Goal: Task Accomplishment & Management: Use online tool/utility

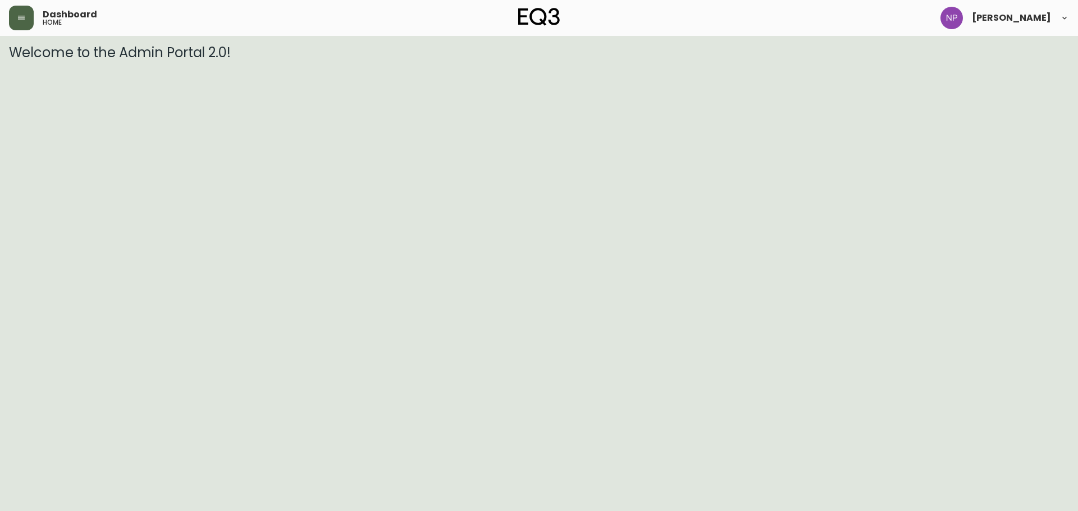
click at [31, 17] on button "button" at bounding box center [21, 18] width 25 height 25
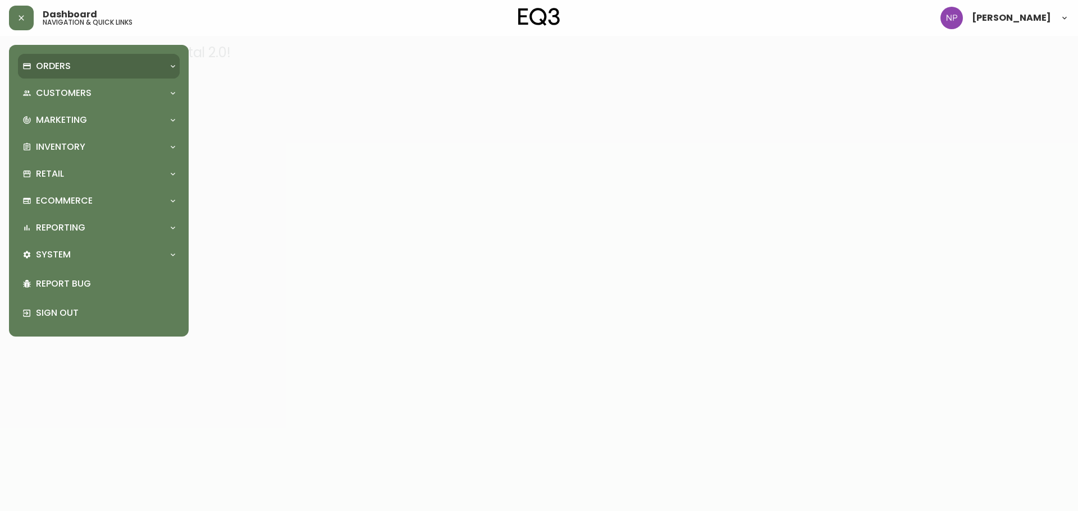
click at [57, 69] on p "Orders" at bounding box center [53, 66] width 35 height 12
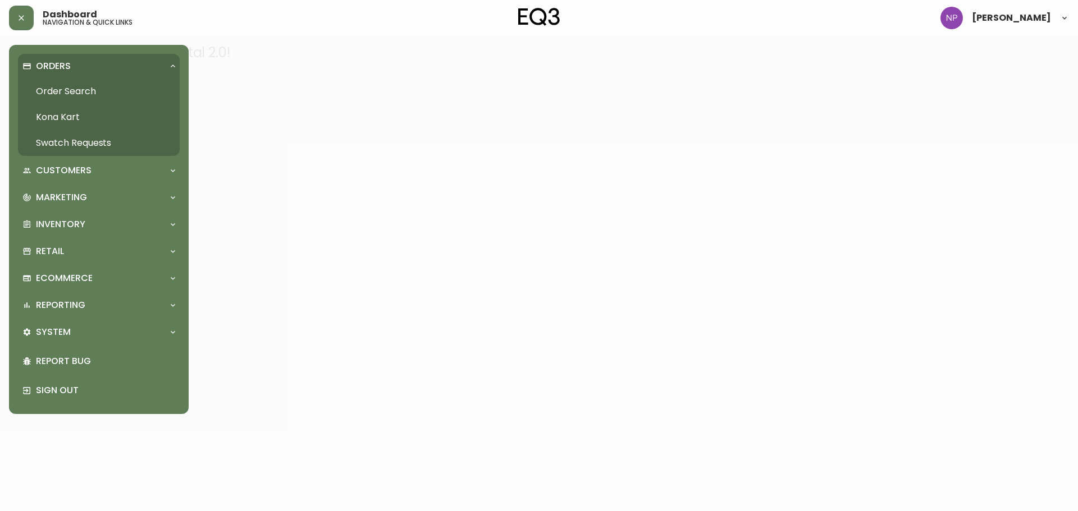
click at [93, 87] on link "Order Search" at bounding box center [99, 92] width 162 height 26
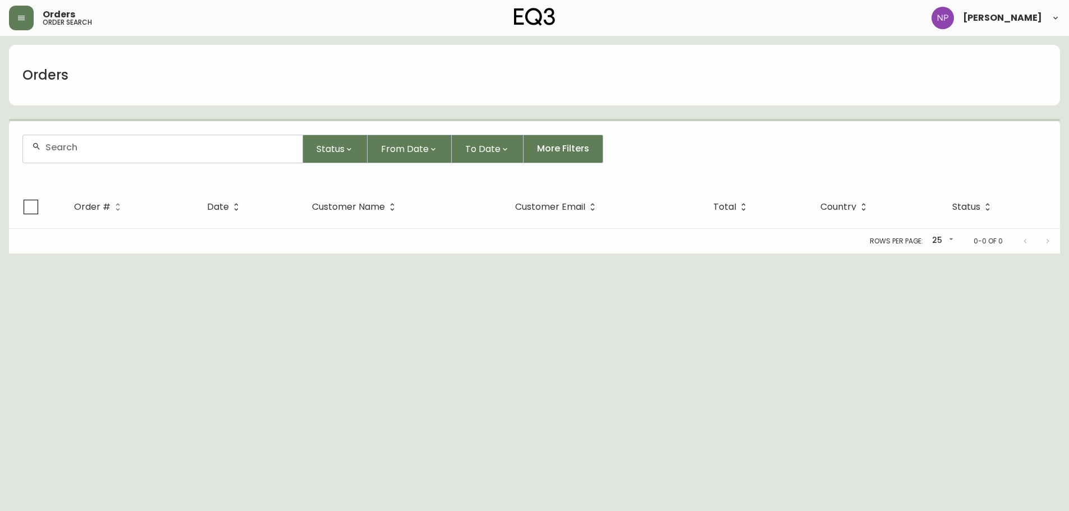
click at [125, 144] on input "text" at bounding box center [169, 147] width 248 height 11
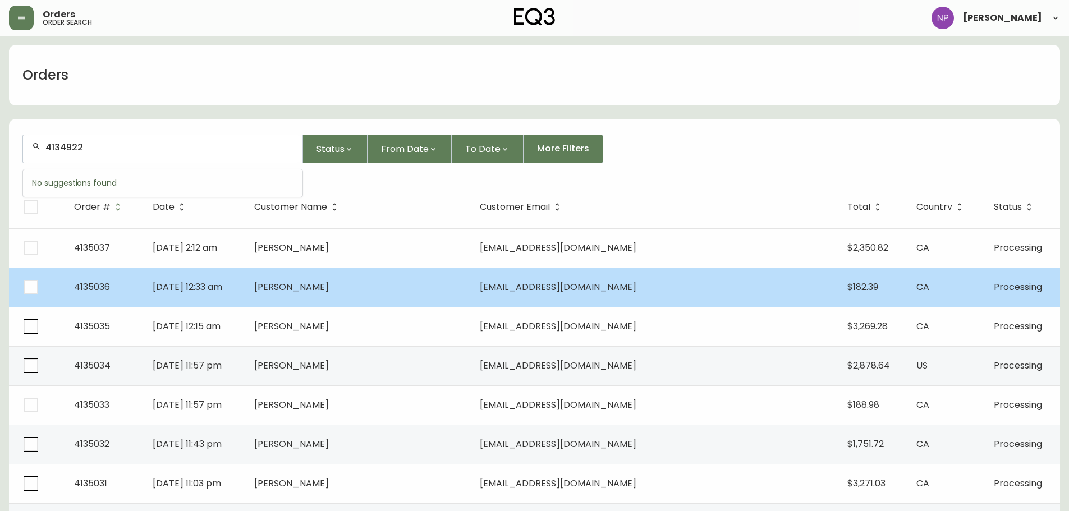
type input "4134922"
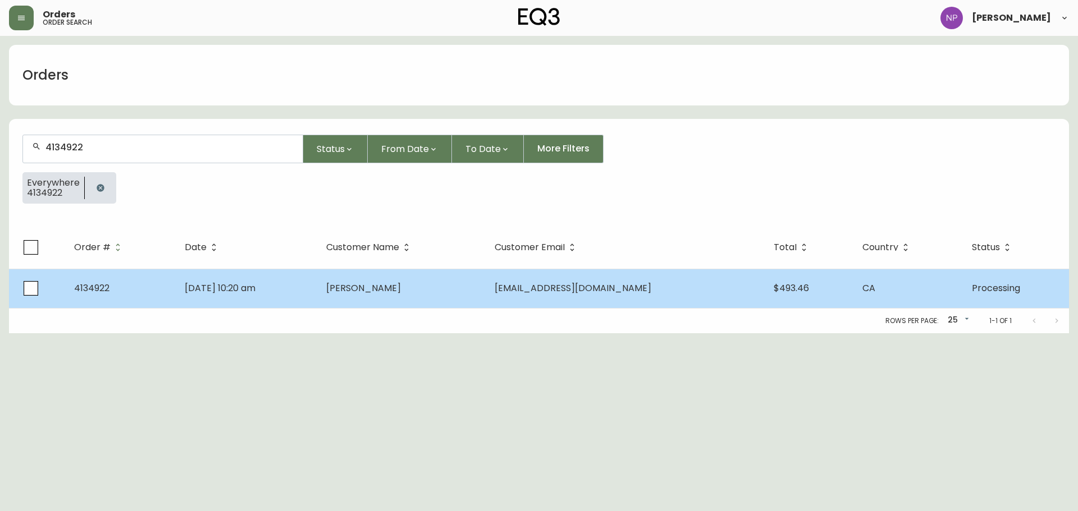
click at [300, 297] on td "[DATE] 10:20 am" at bounding box center [246, 288] width 141 height 39
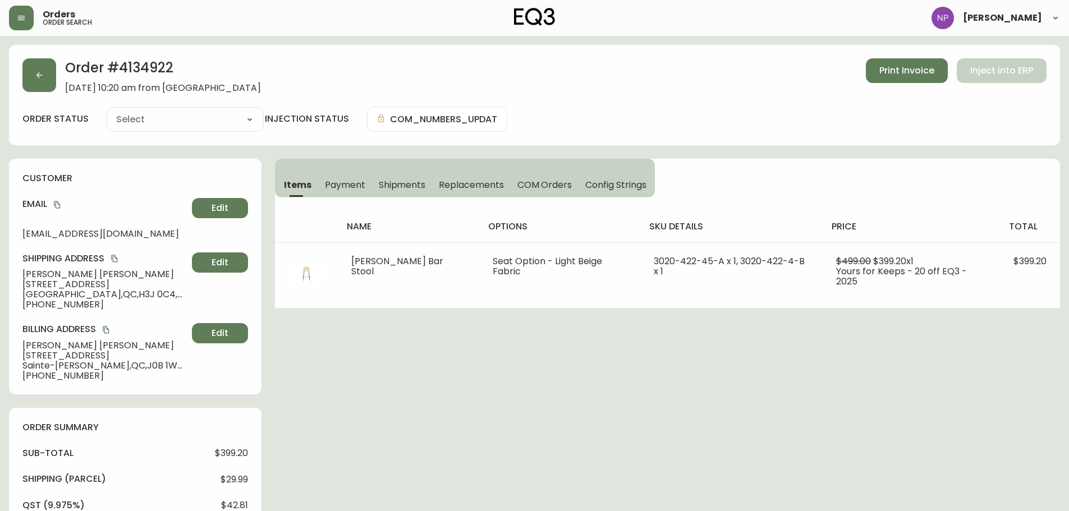
type input "Processing"
select select "PROCESSING"
click at [45, 81] on button "button" at bounding box center [39, 75] width 34 height 34
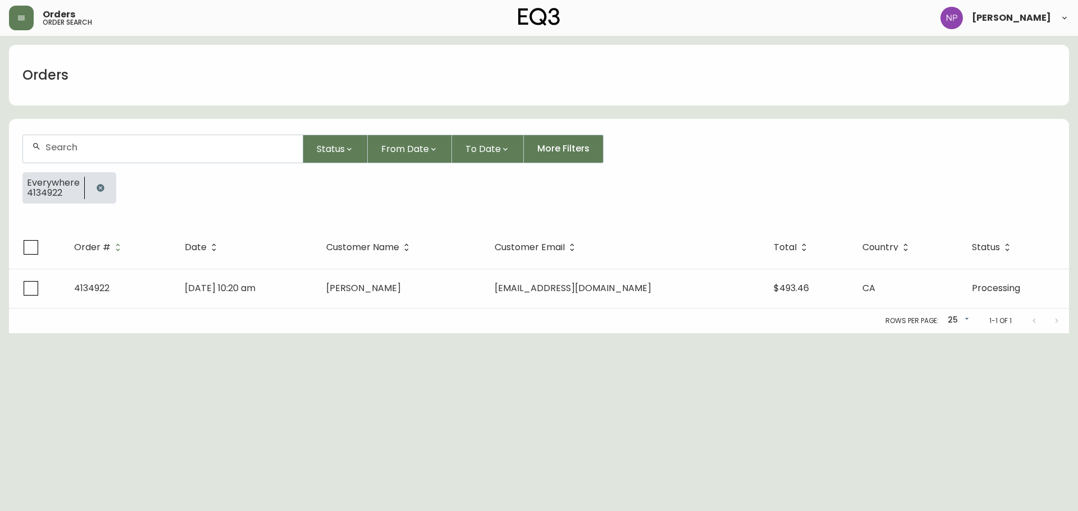
click at [57, 157] on div at bounding box center [163, 149] width 280 height 28
type input "4134953"
click at [99, 187] on icon "button" at bounding box center [100, 188] width 9 height 9
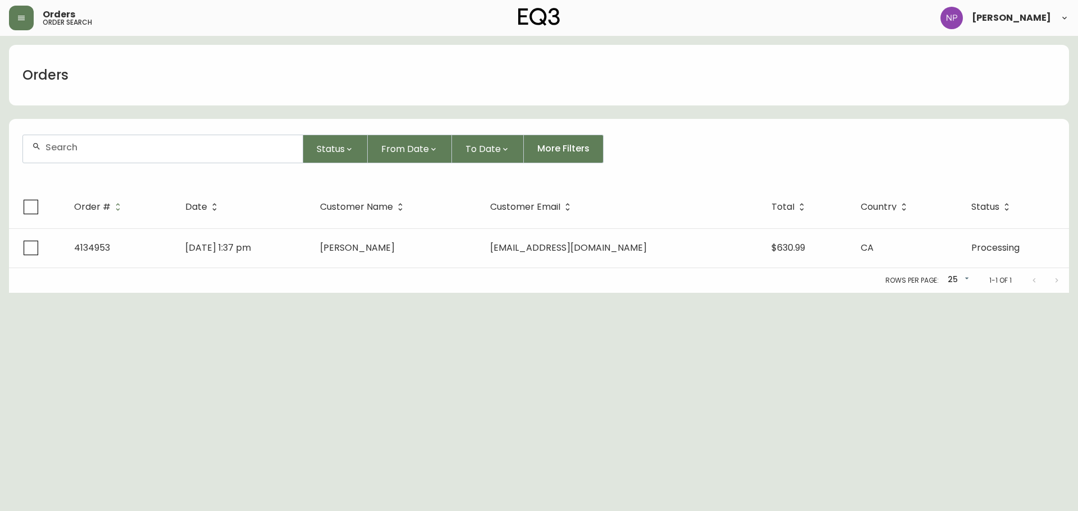
click at [143, 147] on input "text" at bounding box center [169, 147] width 248 height 11
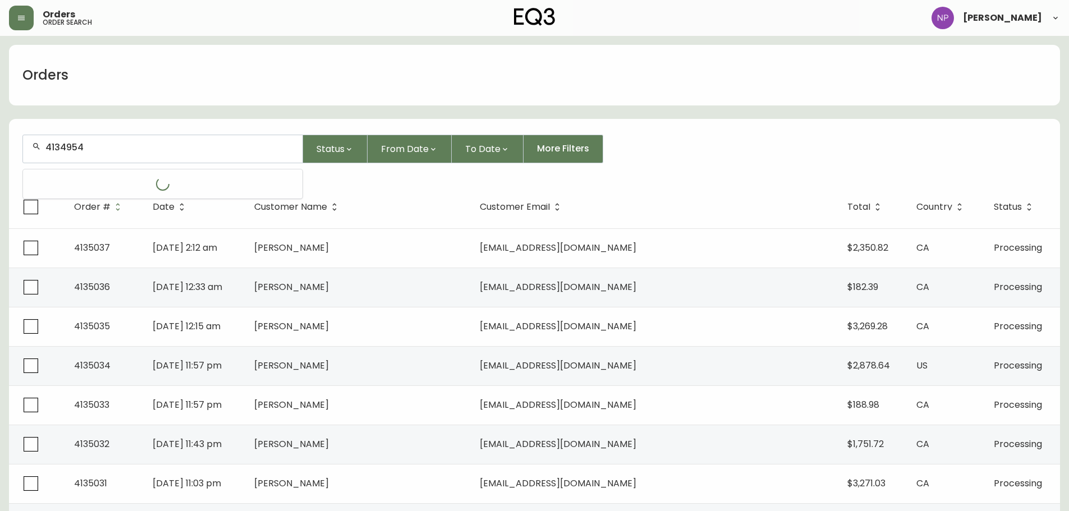
type input "4134954"
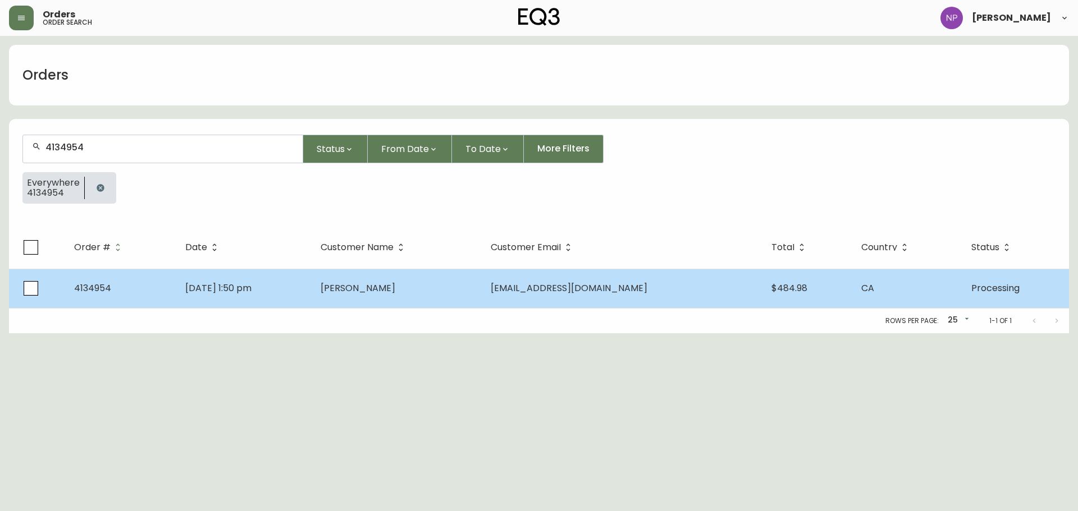
click at [482, 303] on td "[PERSON_NAME]" at bounding box center [397, 288] width 170 height 39
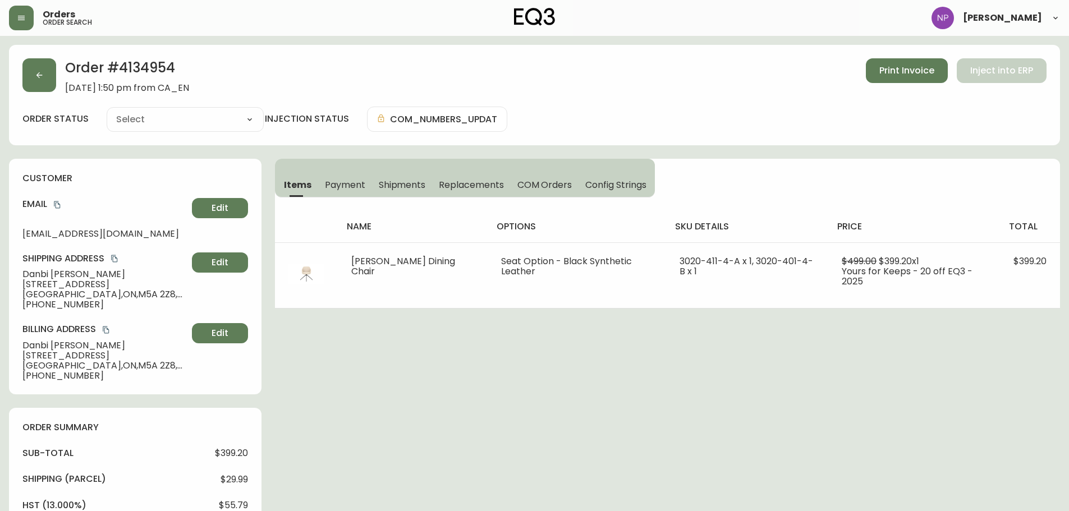
type input "Processing"
select select "PROCESSING"
click at [37, 88] on button "button" at bounding box center [39, 75] width 34 height 34
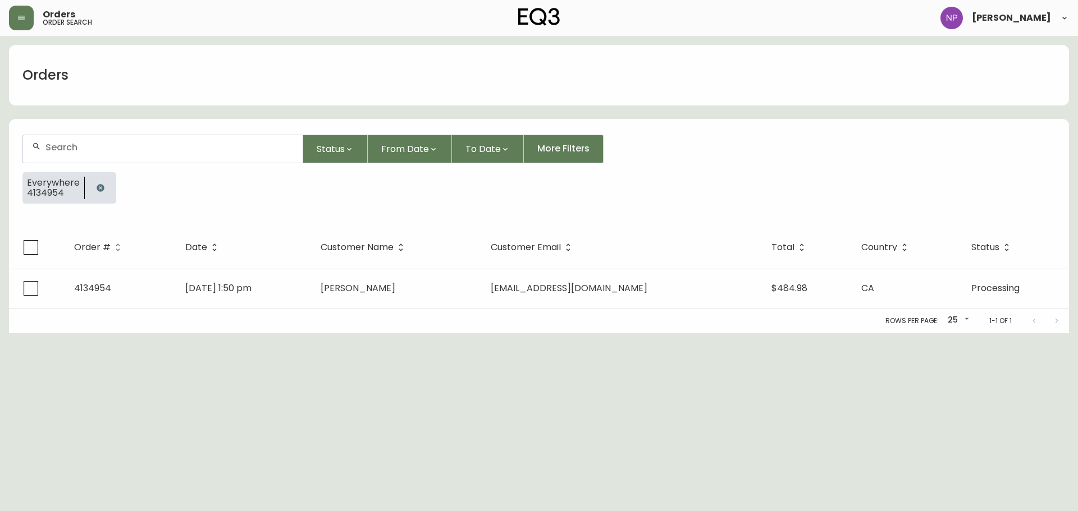
click at [90, 150] on input "text" at bounding box center [169, 147] width 248 height 11
type input "4134972"
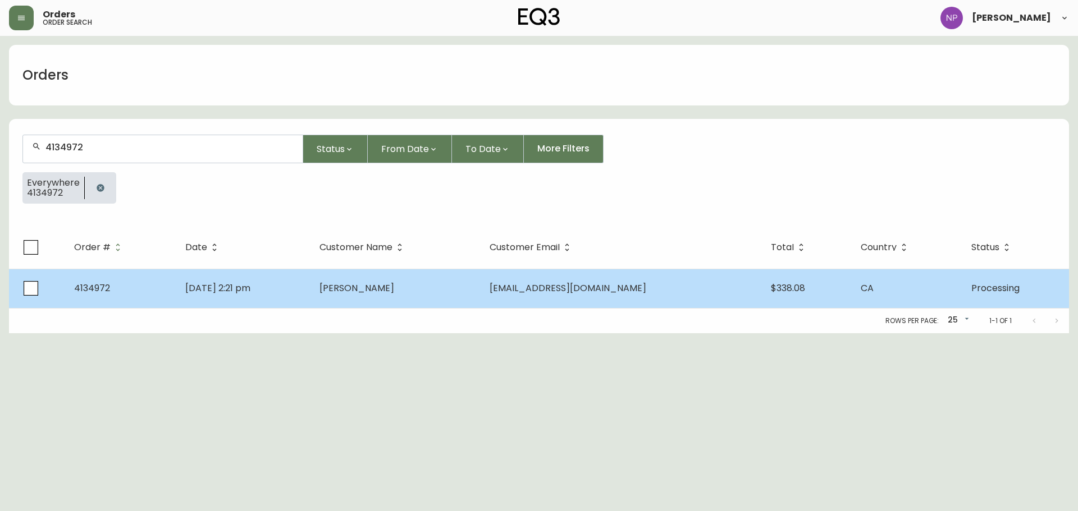
click at [280, 288] on td "[DATE] 2:21 pm" at bounding box center [243, 288] width 134 height 39
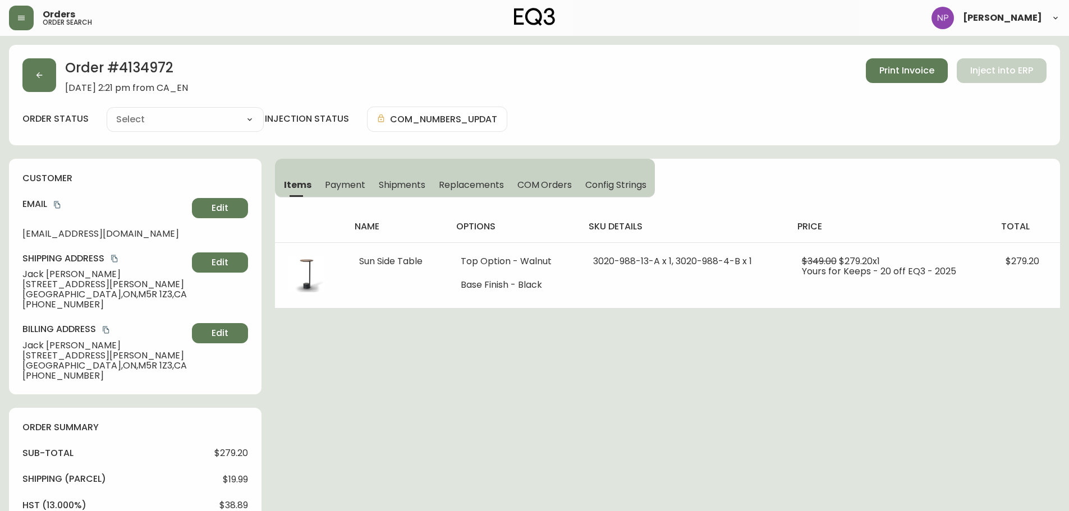
type input "Processing"
select select "PROCESSING"
click at [41, 78] on icon "button" at bounding box center [39, 75] width 9 height 9
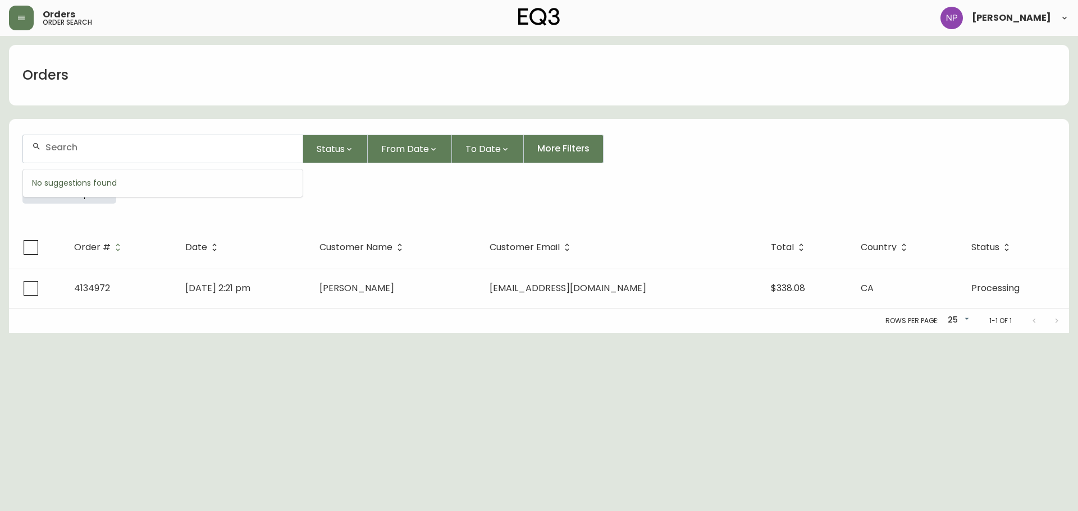
click at [106, 151] on input "text" at bounding box center [169, 147] width 248 height 11
type input "4134978"
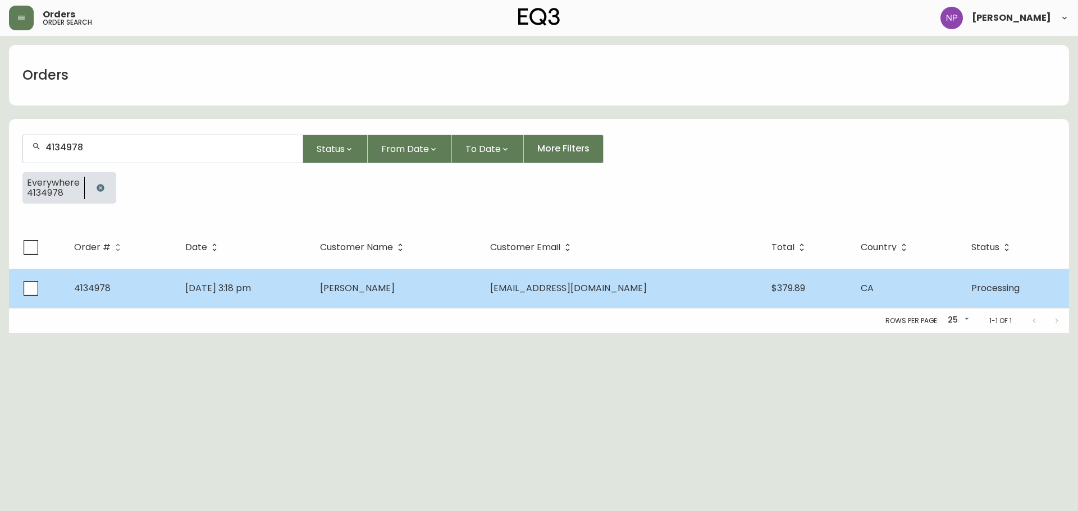
drag, startPoint x: 367, startPoint y: 288, endPoint x: 363, endPoint y: 296, distance: 9.5
click at [363, 296] on td "[PERSON_NAME]" at bounding box center [396, 288] width 170 height 39
click at [311, 285] on td "[DATE] 3:18 pm" at bounding box center [243, 288] width 135 height 39
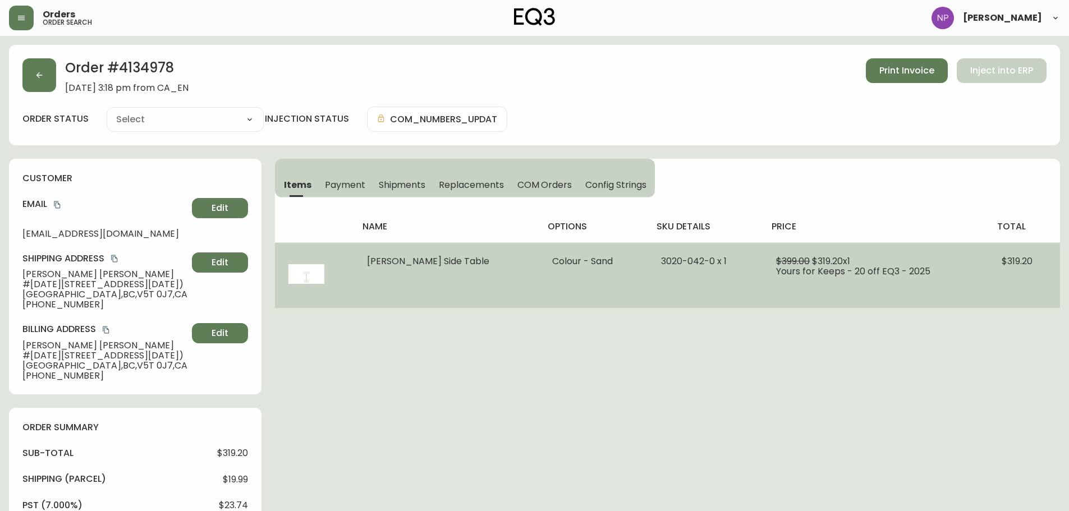
type input "Processing"
select select "PROCESSING"
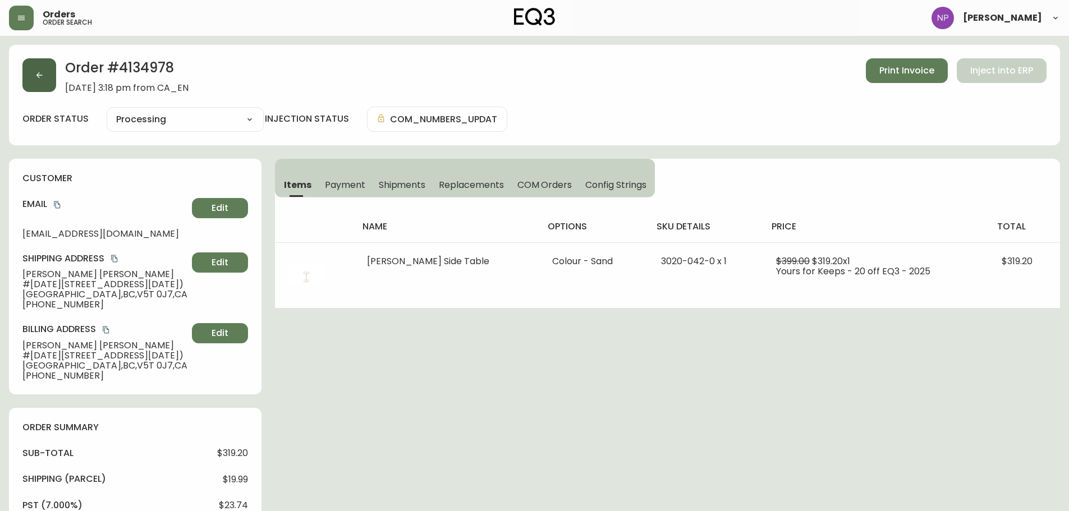
click at [45, 73] on button "button" at bounding box center [39, 75] width 34 height 34
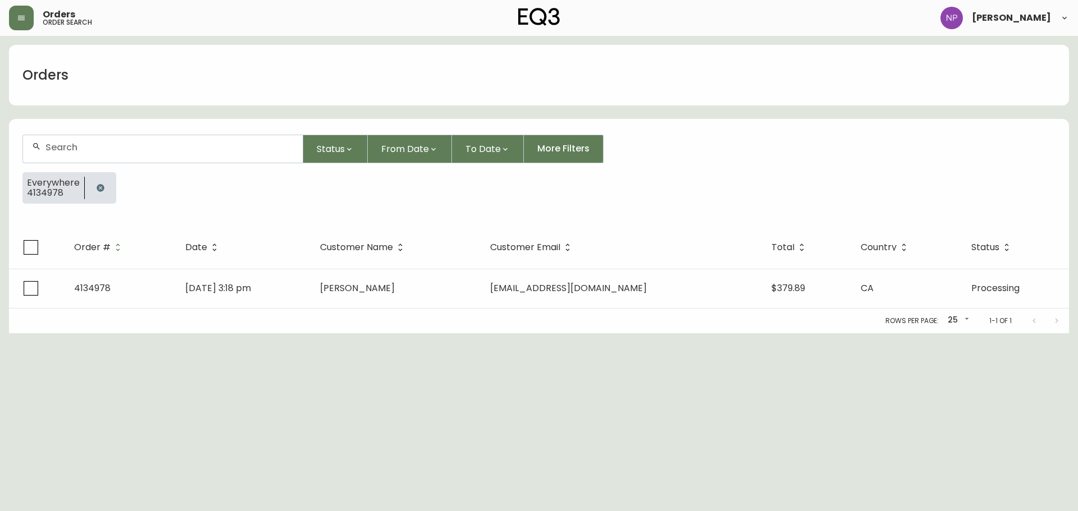
click at [70, 154] on div at bounding box center [163, 149] width 280 height 28
type input "4134987"
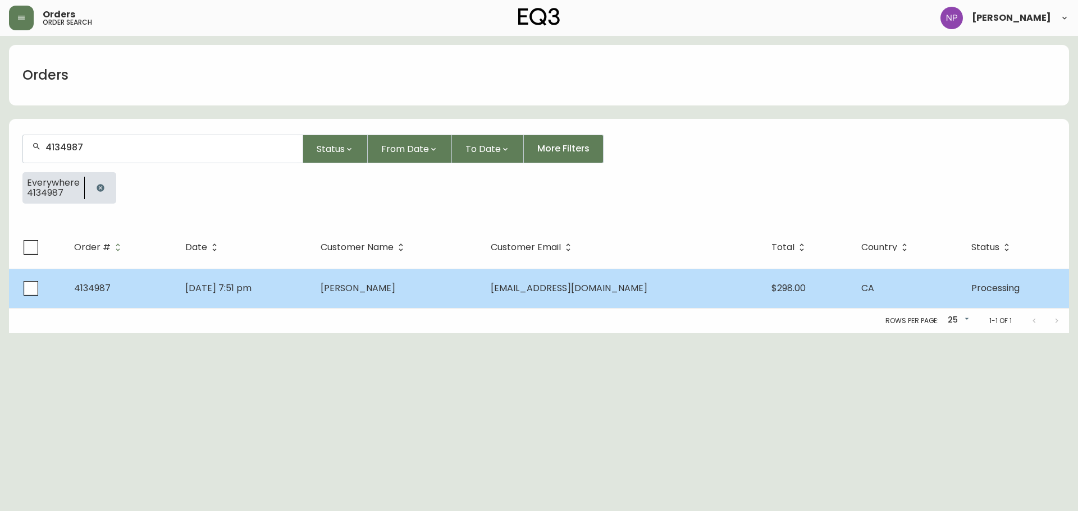
click at [390, 286] on span "[PERSON_NAME]" at bounding box center [358, 288] width 75 height 13
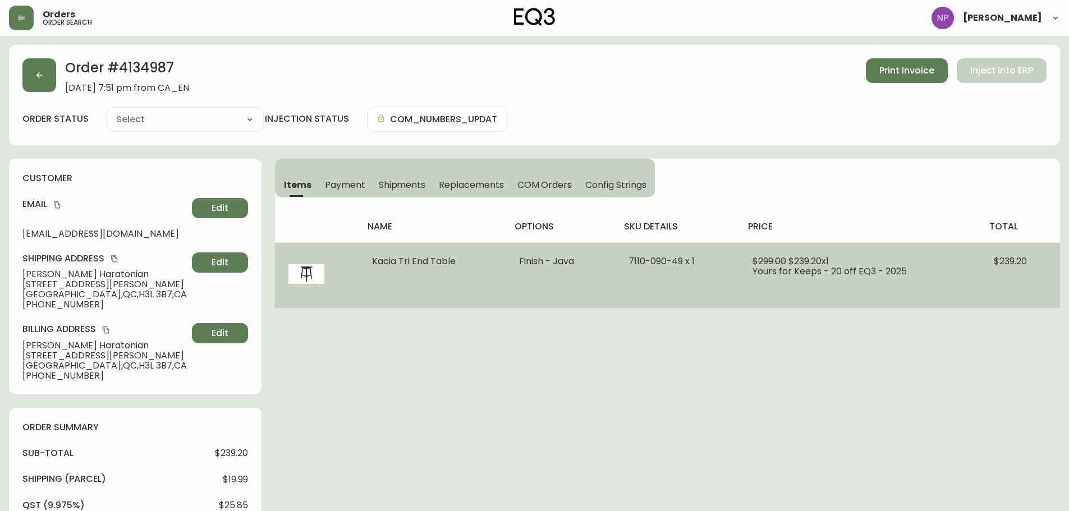
type input "Processing"
select select "PROCESSING"
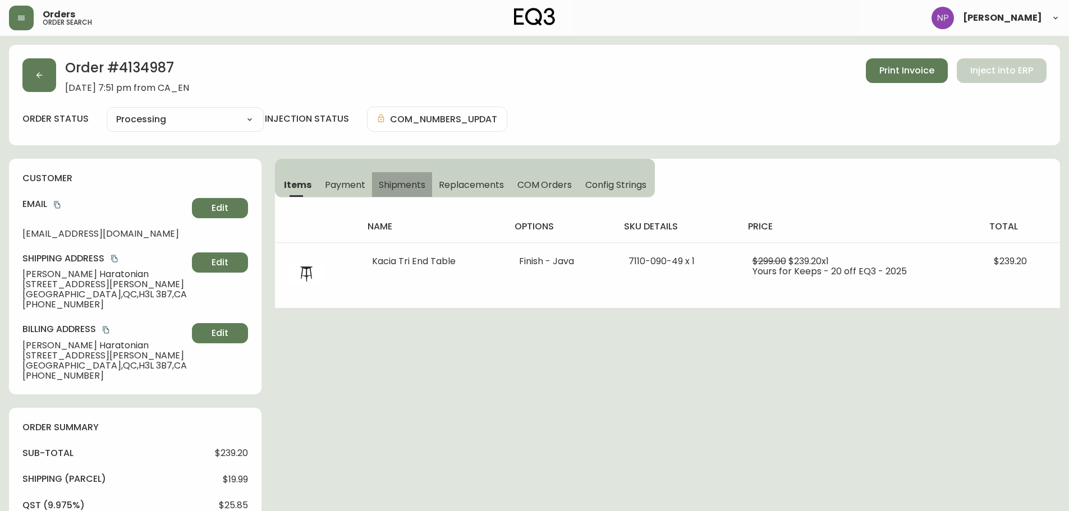
drag, startPoint x: 418, startPoint y: 183, endPoint x: 411, endPoint y: 183, distance: 6.7
click at [412, 183] on span "Shipments" at bounding box center [402, 185] width 47 height 12
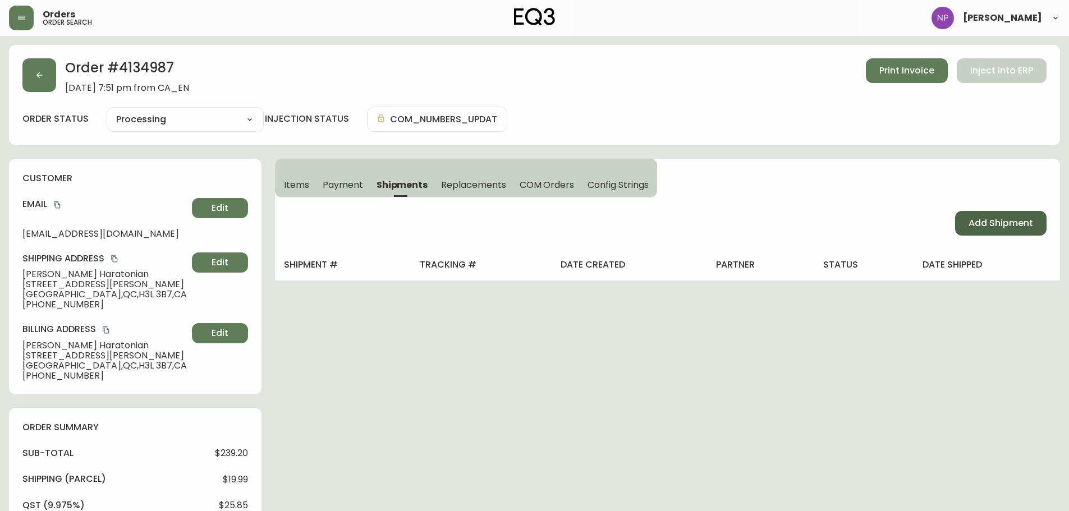
click at [968, 230] on button "Add Shipment" at bounding box center [1001, 223] width 92 height 25
select select "PENDING"
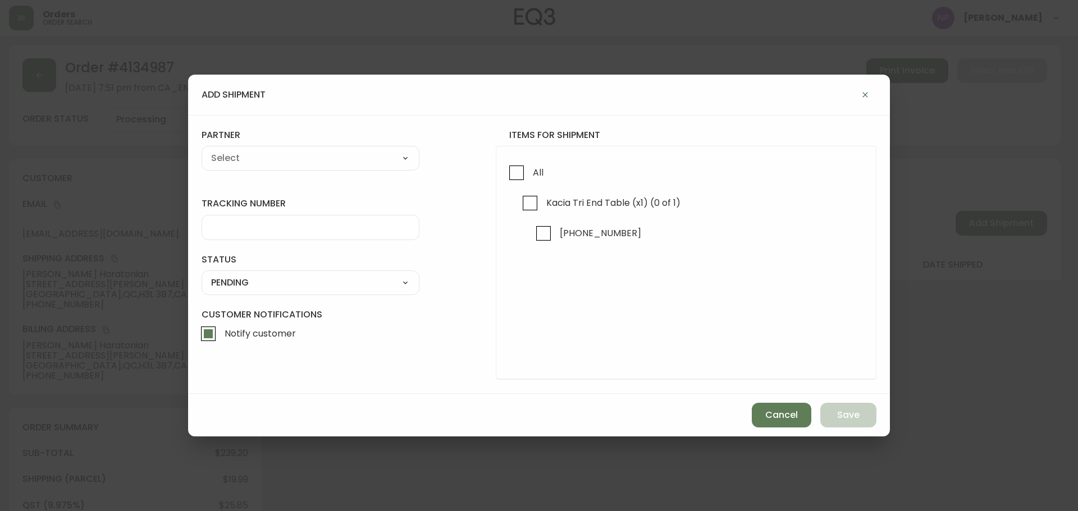
click at [864, 84] on button "button" at bounding box center [865, 95] width 22 height 22
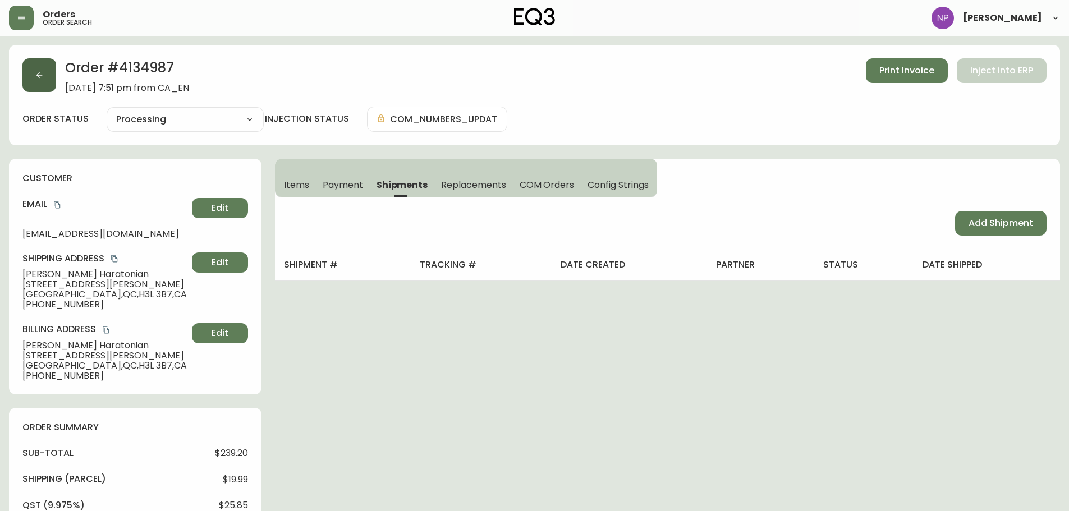
click at [22, 65] on button "button" at bounding box center [39, 75] width 34 height 34
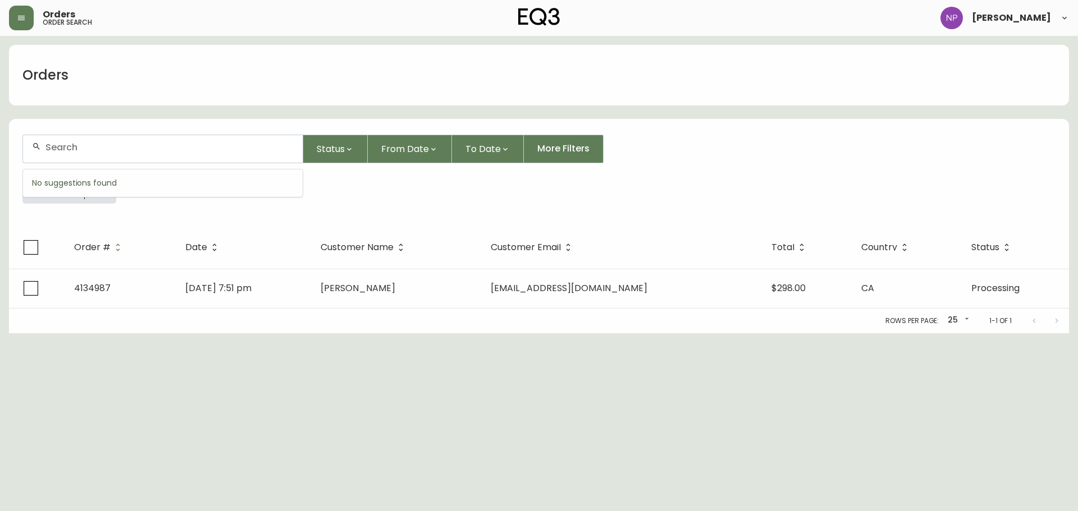
click at [99, 149] on input "text" at bounding box center [169, 147] width 248 height 11
type input "4135023"
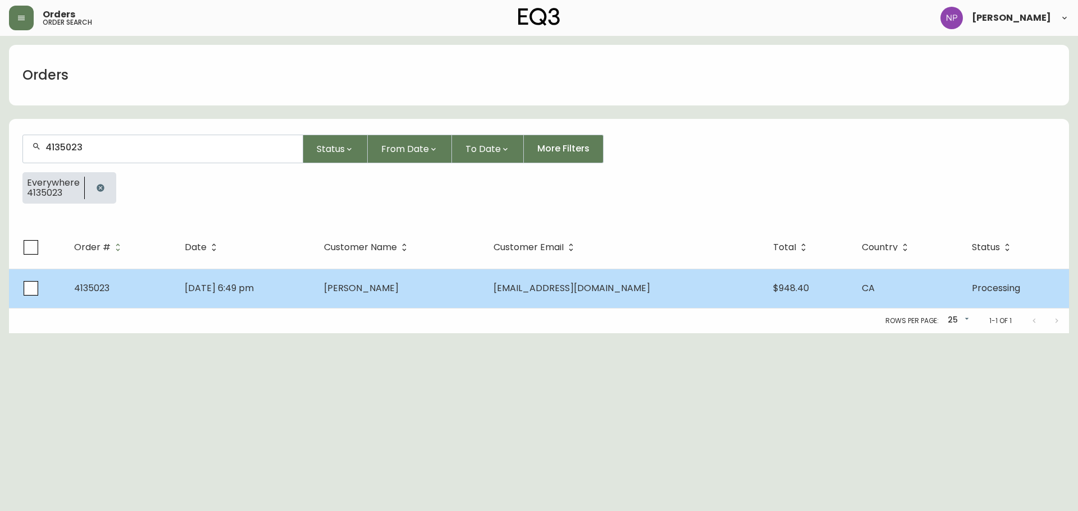
click at [315, 288] on td "[DATE] 6:49 pm" at bounding box center [245, 288] width 139 height 39
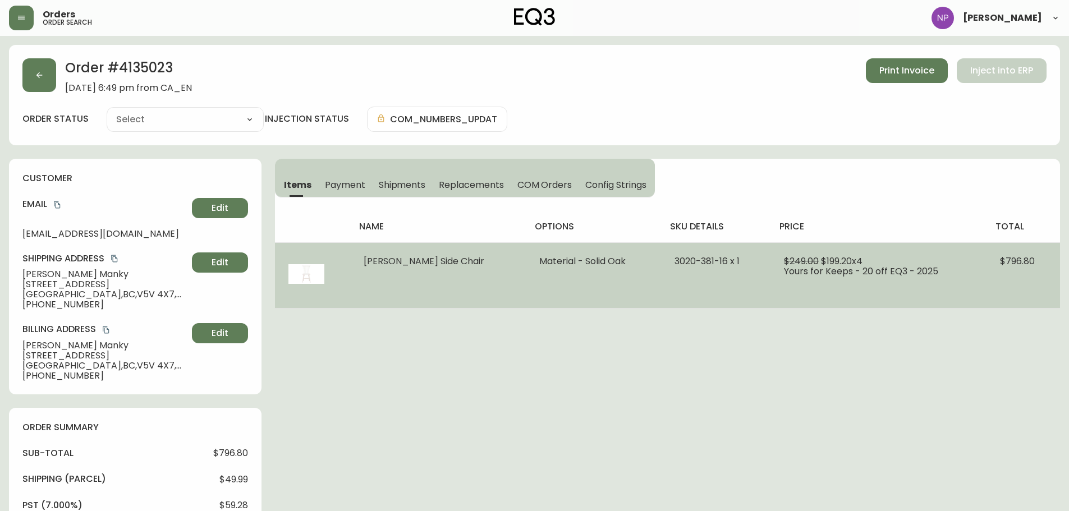
type input "Processing"
select select "PROCESSING"
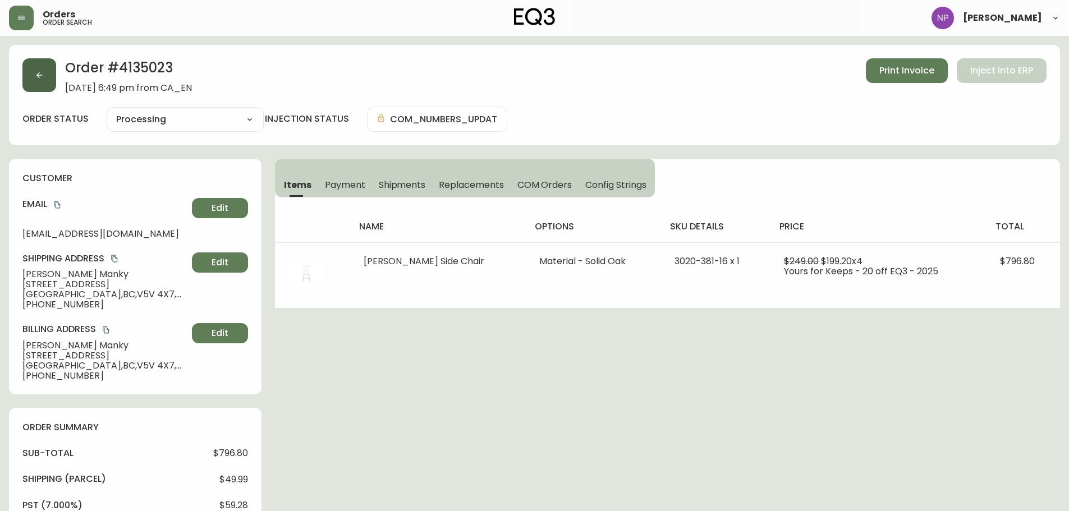
click at [52, 65] on button "button" at bounding box center [39, 75] width 34 height 34
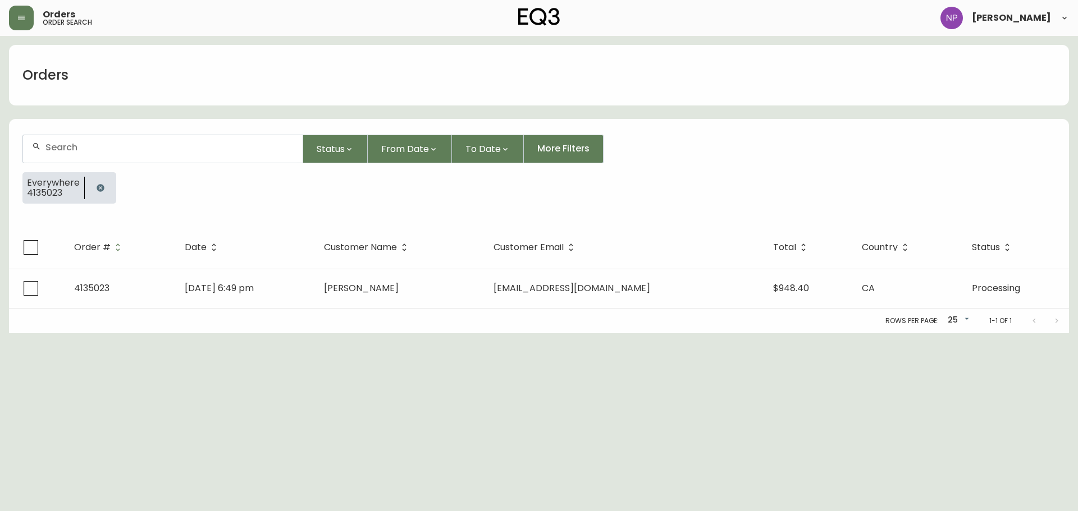
drag, startPoint x: 113, startPoint y: 151, endPoint x: 122, endPoint y: 154, distance: 9.4
click at [113, 152] on input "text" at bounding box center [169, 147] width 248 height 11
type input "4134995"
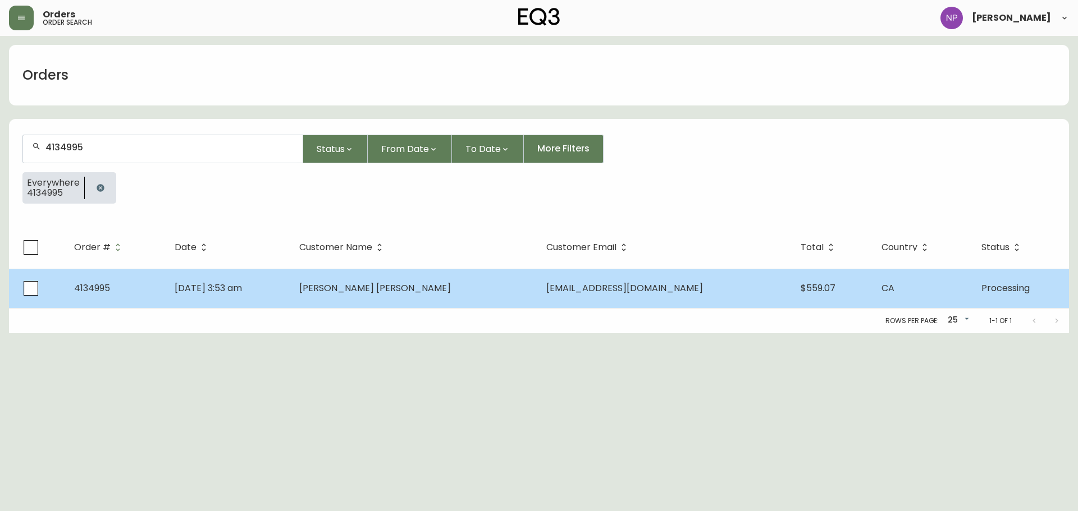
click at [568, 282] on span "[EMAIL_ADDRESS][DOMAIN_NAME]" at bounding box center [624, 288] width 157 height 13
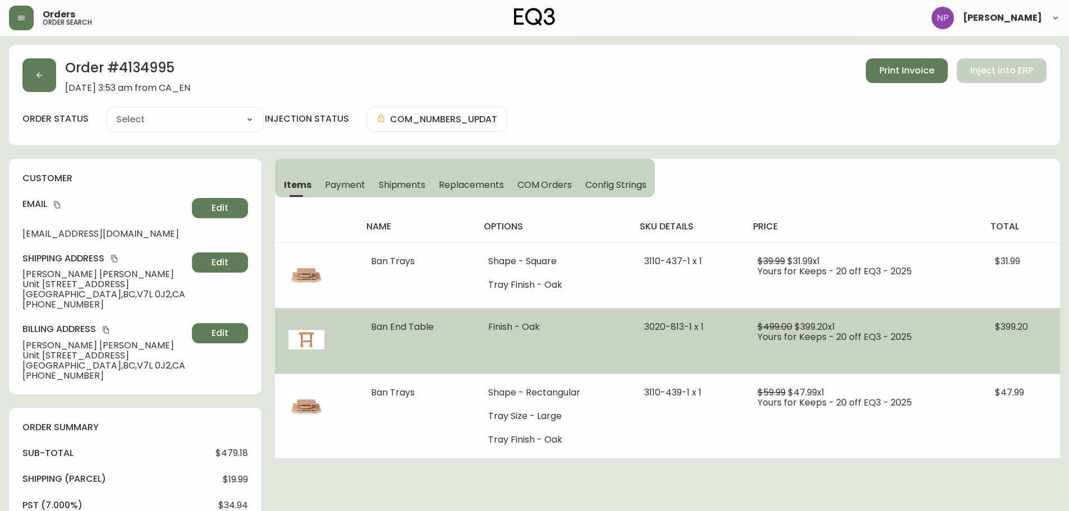
type input "Processing"
select select "PROCESSING"
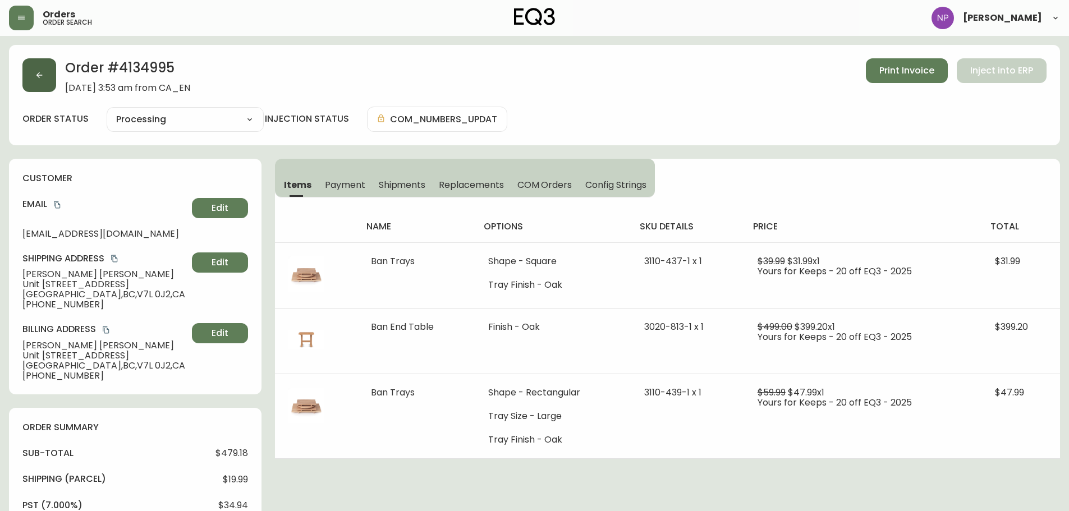
drag, startPoint x: 22, startPoint y: 77, endPoint x: 31, endPoint y: 89, distance: 15.6
click at [22, 77] on div "Order # 4134995 [DATE] 3:53 am from CA_EN Print Invoice Inject into ERP order s…" at bounding box center [534, 95] width 1051 height 100
drag, startPoint x: 17, startPoint y: 47, endPoint x: 22, endPoint y: 64, distance: 18.0
click at [17, 51] on div "Order # 4134995 [DATE] 3:53 am from CA_EN Print Invoice Inject into ERP order s…" at bounding box center [534, 95] width 1051 height 100
click at [33, 77] on button "button" at bounding box center [39, 75] width 34 height 34
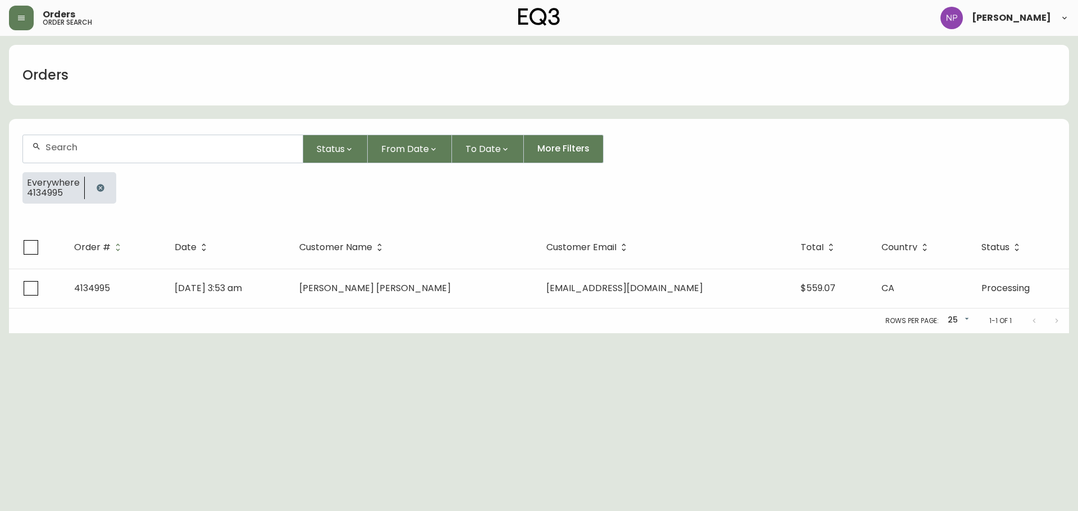
drag, startPoint x: 106, startPoint y: 150, endPoint x: 73, endPoint y: 159, distance: 33.8
click at [104, 149] on input "text" at bounding box center [169, 147] width 248 height 11
type input "4134980"
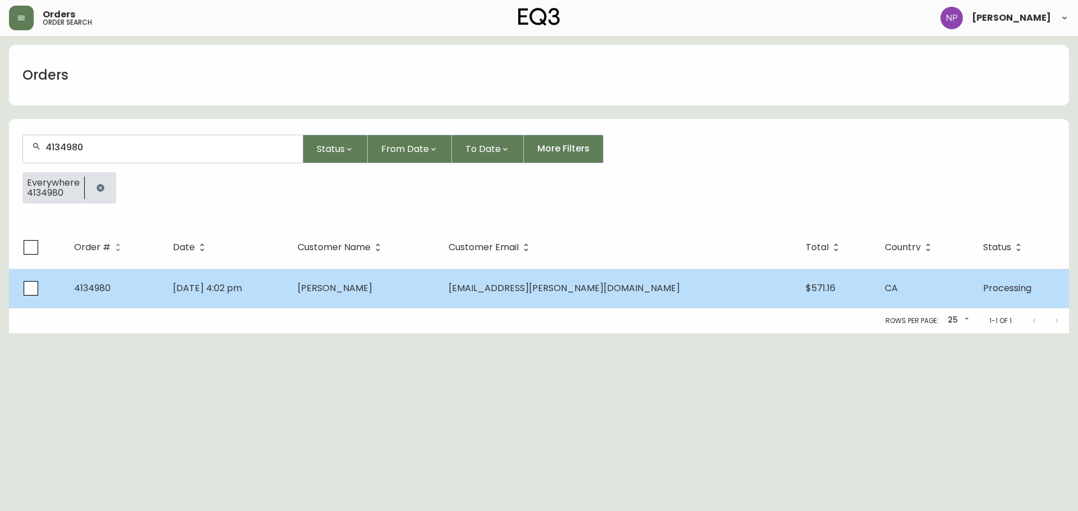
click at [355, 281] on td "[PERSON_NAME]" at bounding box center [364, 288] width 151 height 39
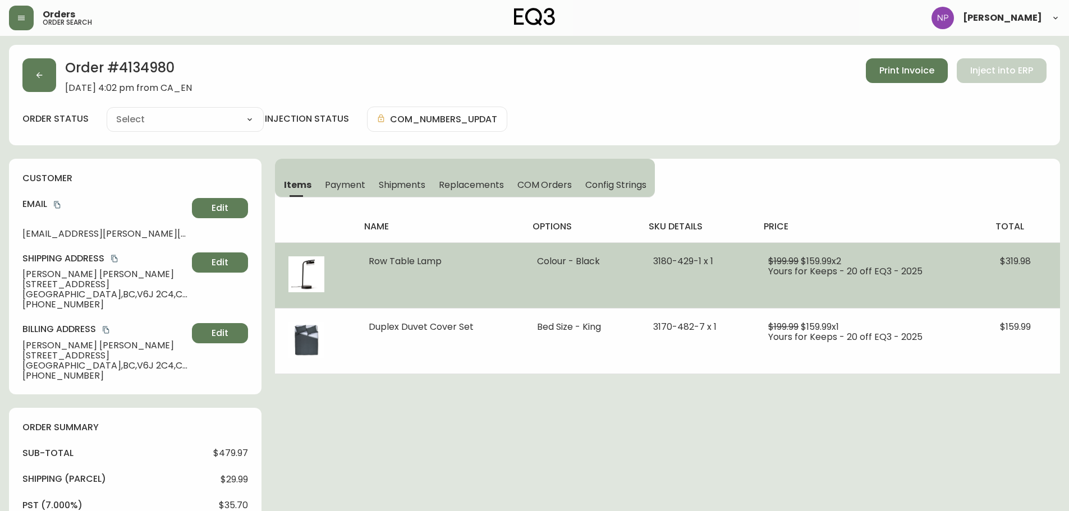
type input "Processing"
select select "PROCESSING"
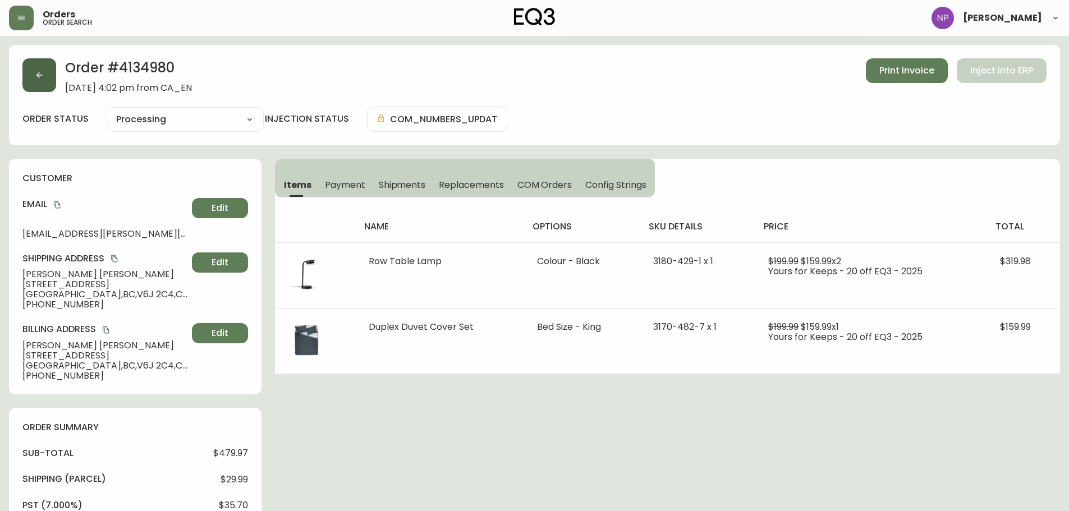
click at [42, 76] on icon "button" at bounding box center [39, 75] width 9 height 9
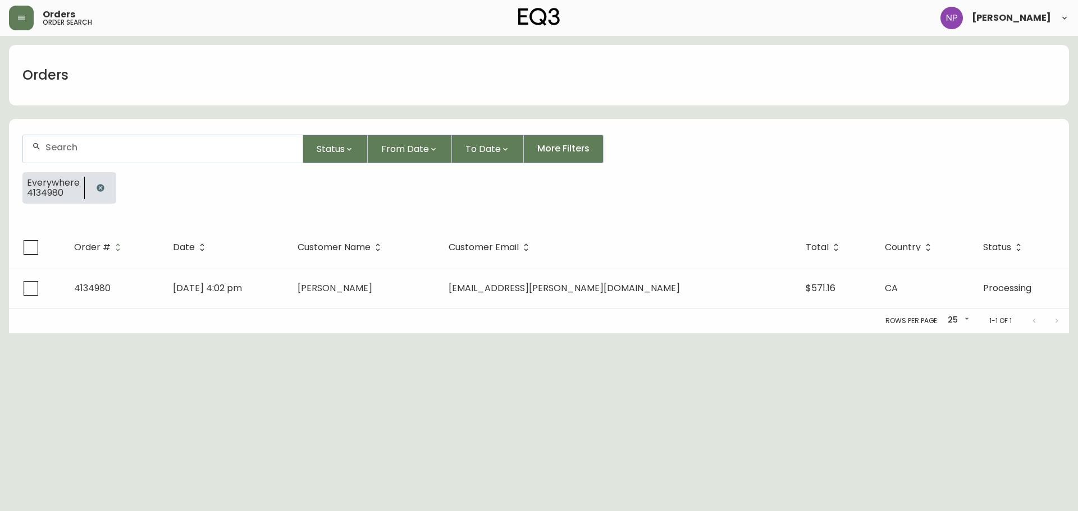
click at [83, 166] on form "Status From Date To Date More Filters Everywhere 4134980" at bounding box center [539, 173] width 1060 height 105
click at [83, 147] on input "text" at bounding box center [169, 147] width 248 height 11
type input "4134919"
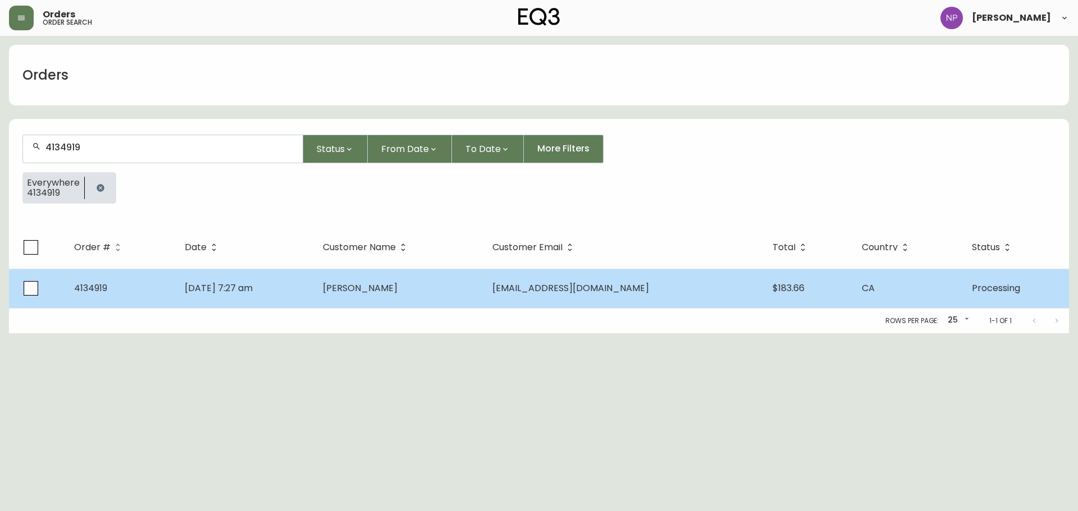
click at [397, 288] on span "[PERSON_NAME]" at bounding box center [360, 288] width 75 height 13
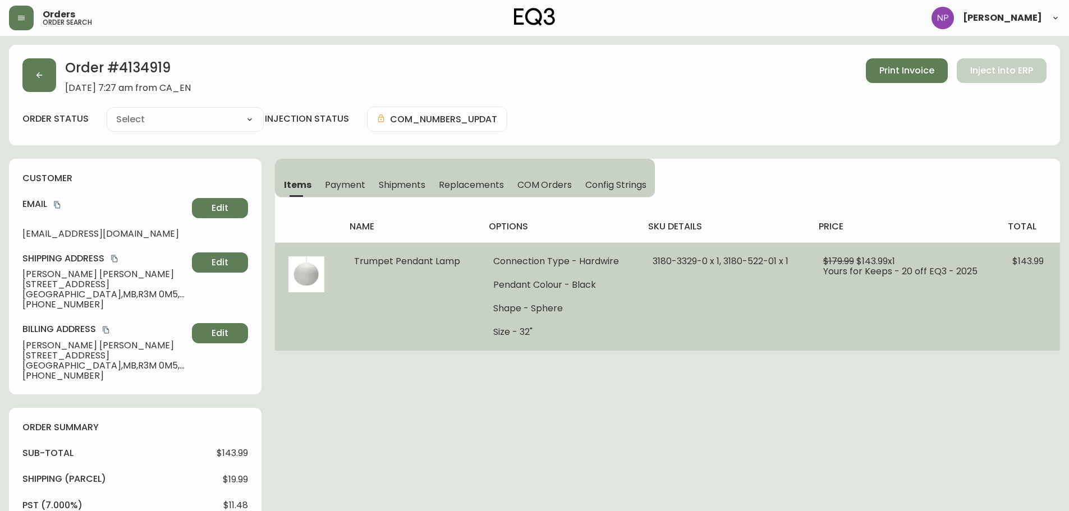
type input "Processing"
select select "PROCESSING"
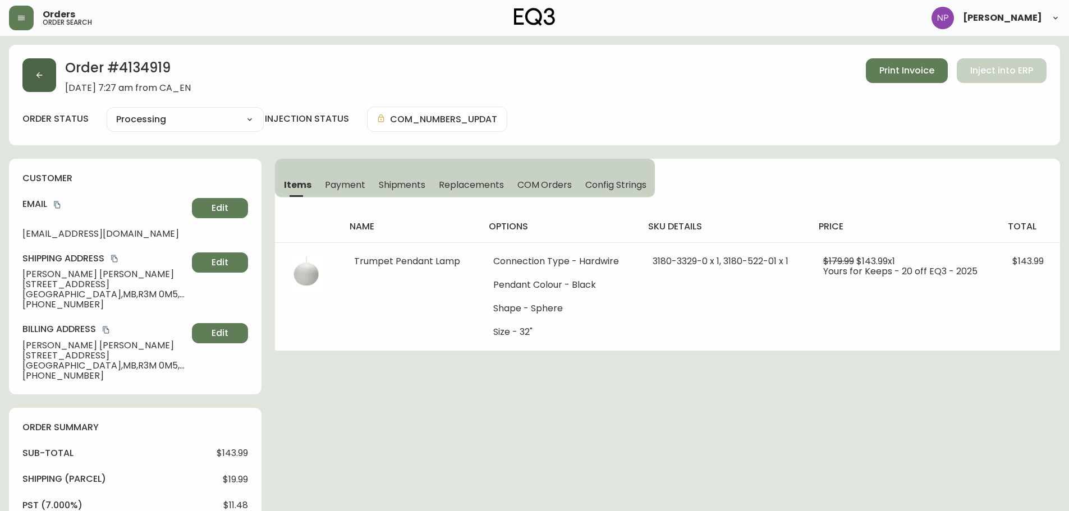
click at [29, 65] on button "button" at bounding box center [39, 75] width 34 height 34
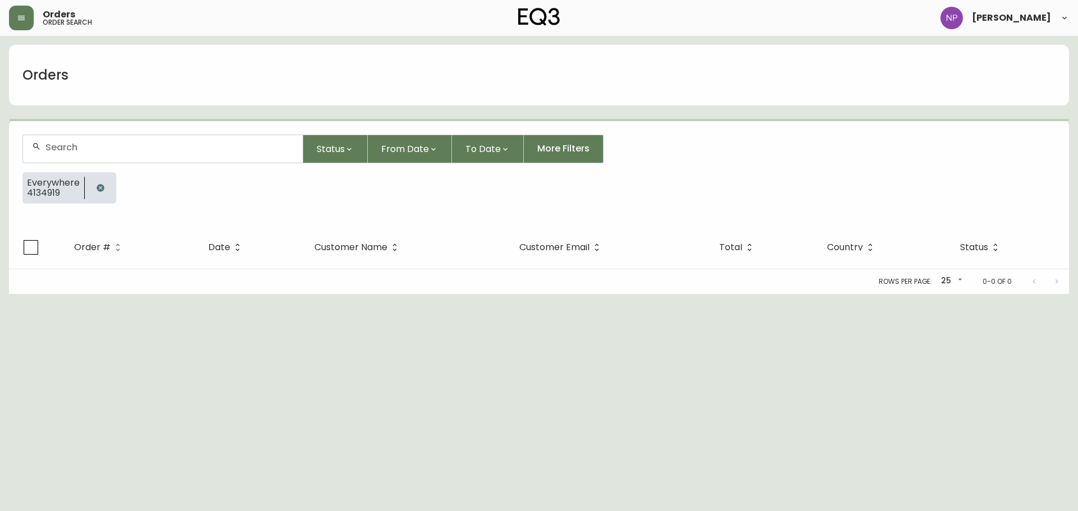
click at [95, 148] on input "text" at bounding box center [169, 147] width 248 height 11
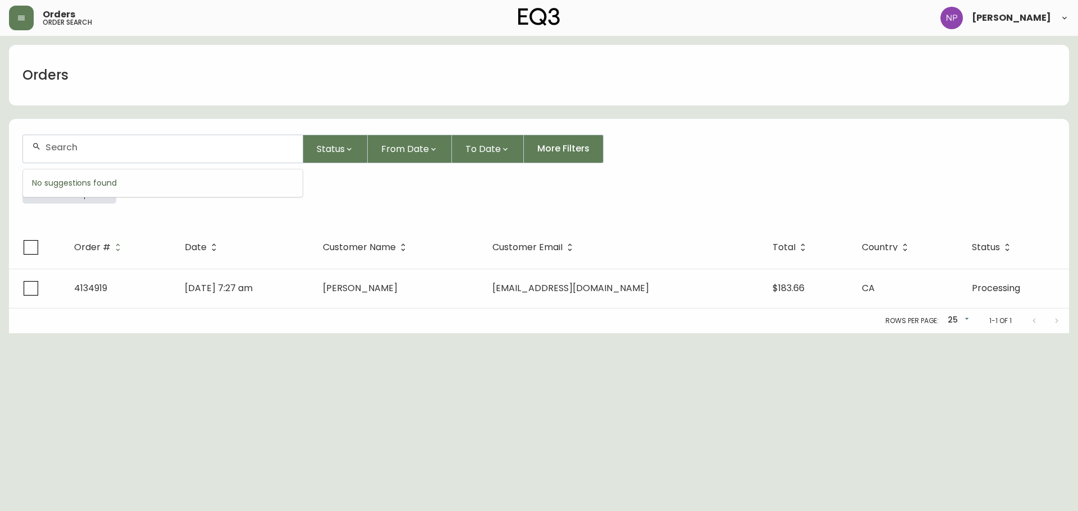
paste input "4135008"
type input "4135008"
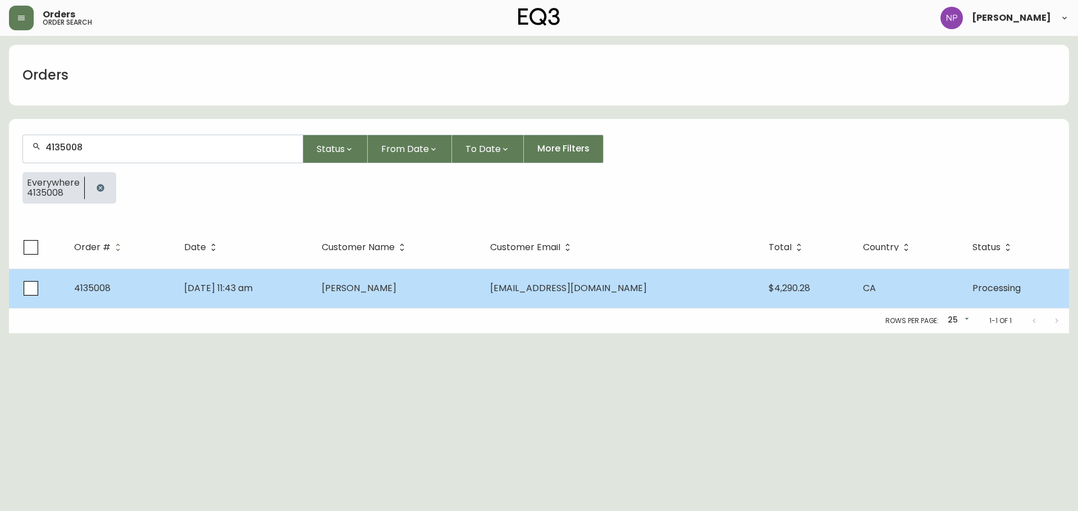
click at [313, 282] on td "[DATE] 11:43 am" at bounding box center [244, 288] width 138 height 39
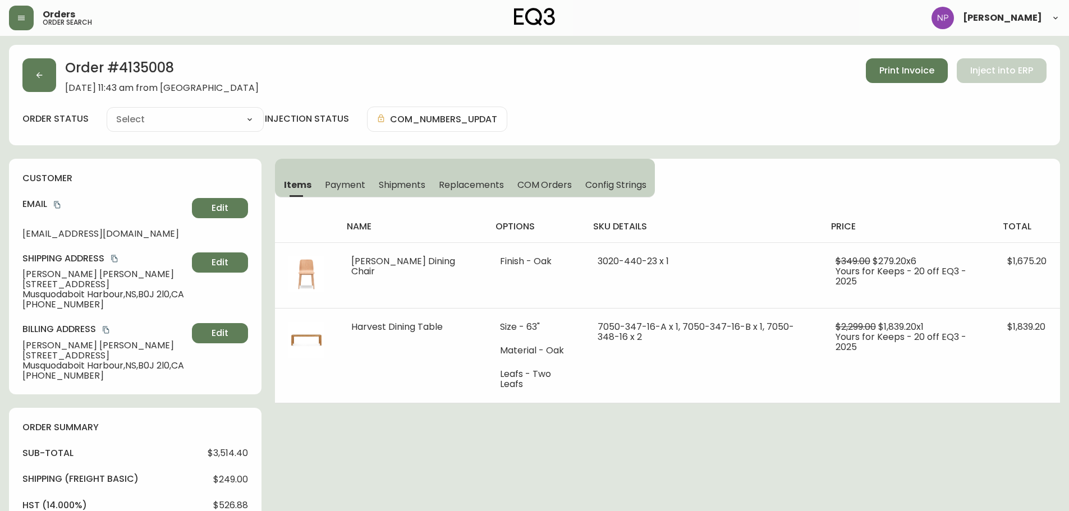
type input "Processing"
select select "PROCESSING"
click at [596, 179] on span "Config Strings" at bounding box center [615, 185] width 61 height 12
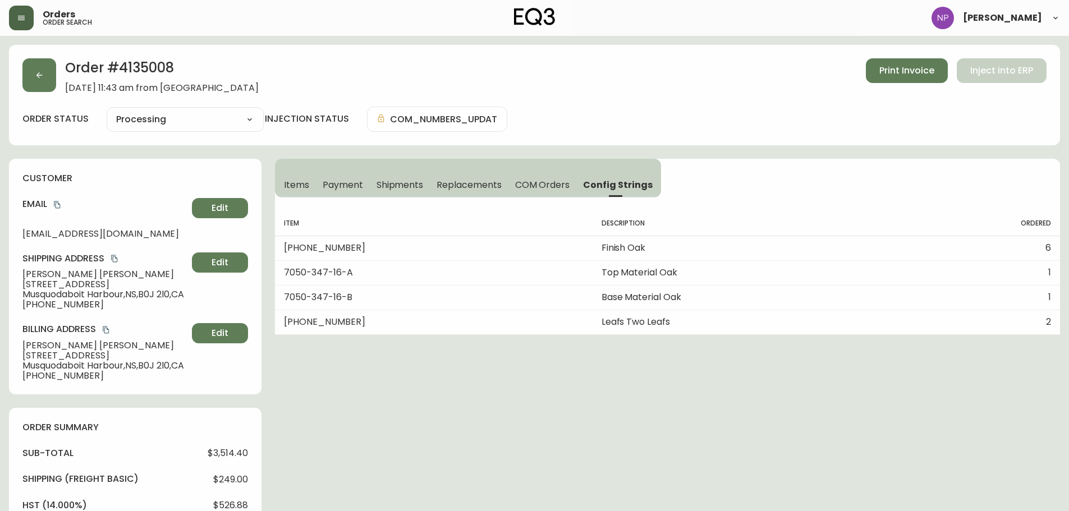
click at [29, 28] on button "button" at bounding box center [21, 18] width 25 height 25
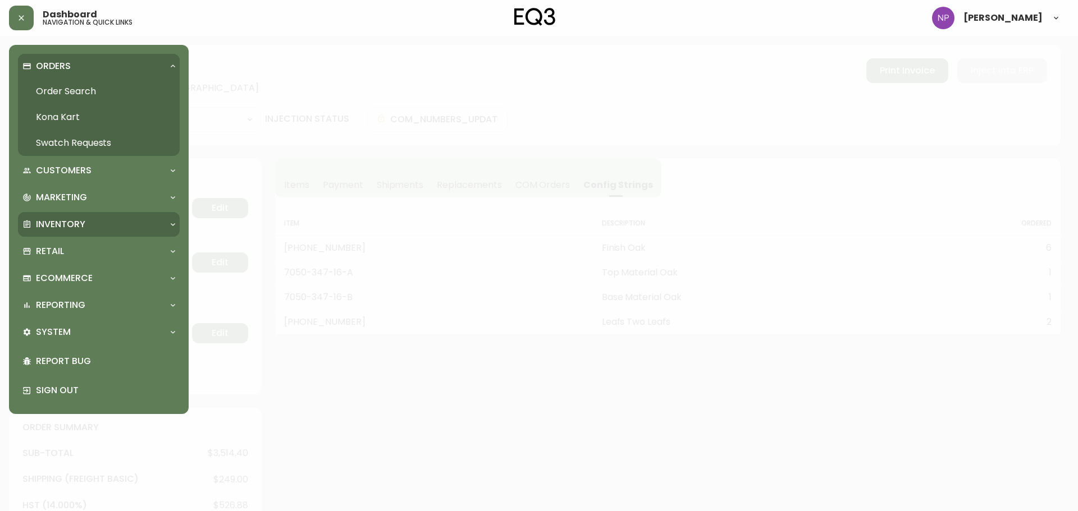
click at [34, 220] on div "Inventory" at bounding box center [92, 224] width 141 height 12
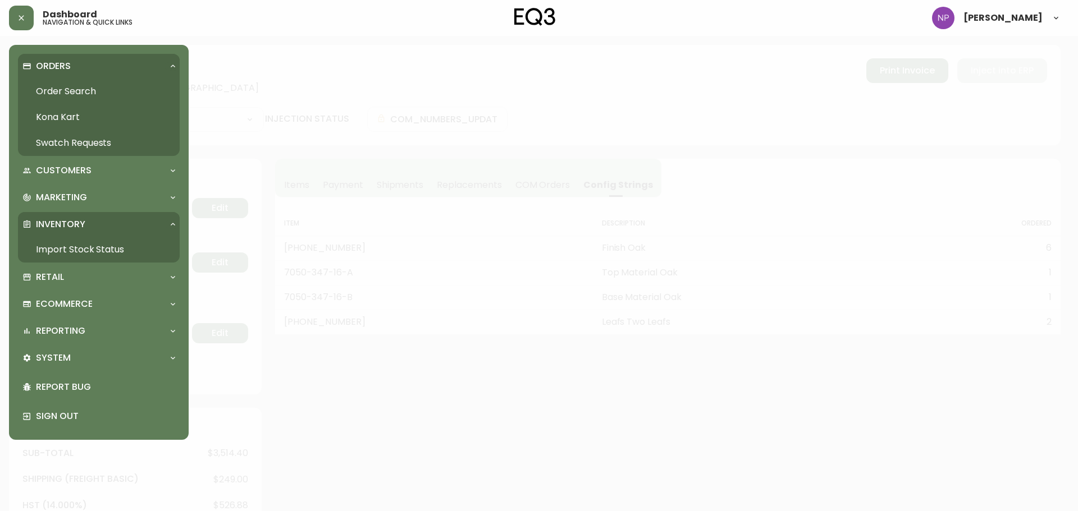
drag, startPoint x: 36, startPoint y: 246, endPoint x: 36, endPoint y: 239, distance: 6.8
click at [36, 246] on link "Import Stock Status" at bounding box center [99, 250] width 162 height 26
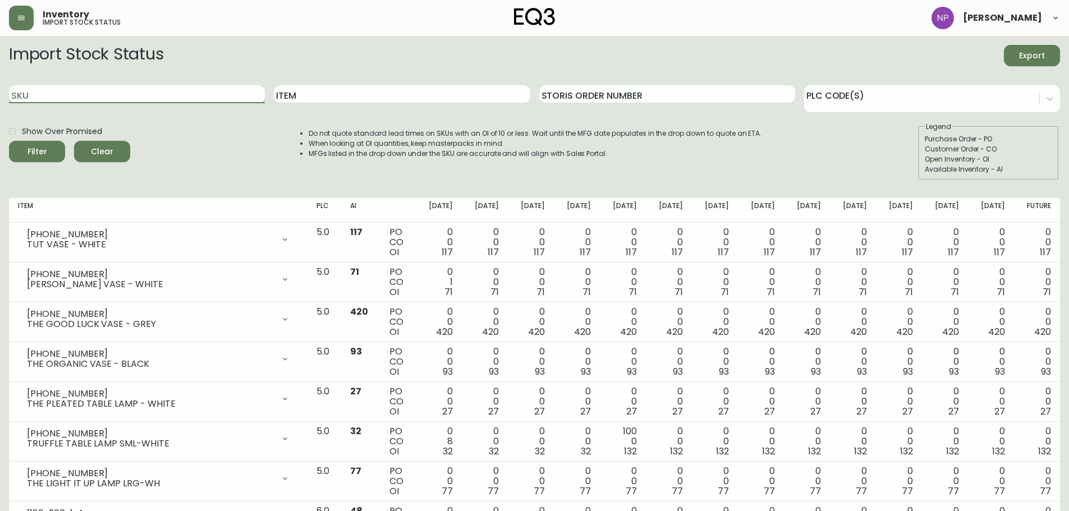
click at [57, 91] on input "SKU" at bounding box center [137, 94] width 256 height 18
paste input "2020-111-13"
click at [9, 141] on button "Filter" at bounding box center [37, 151] width 56 height 21
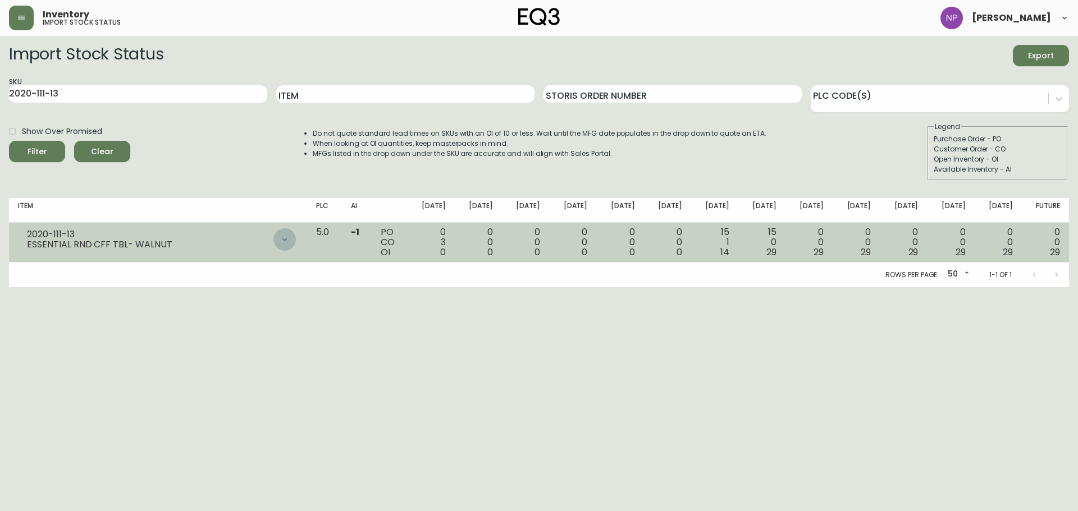
click at [289, 241] on icon at bounding box center [284, 239] width 9 height 9
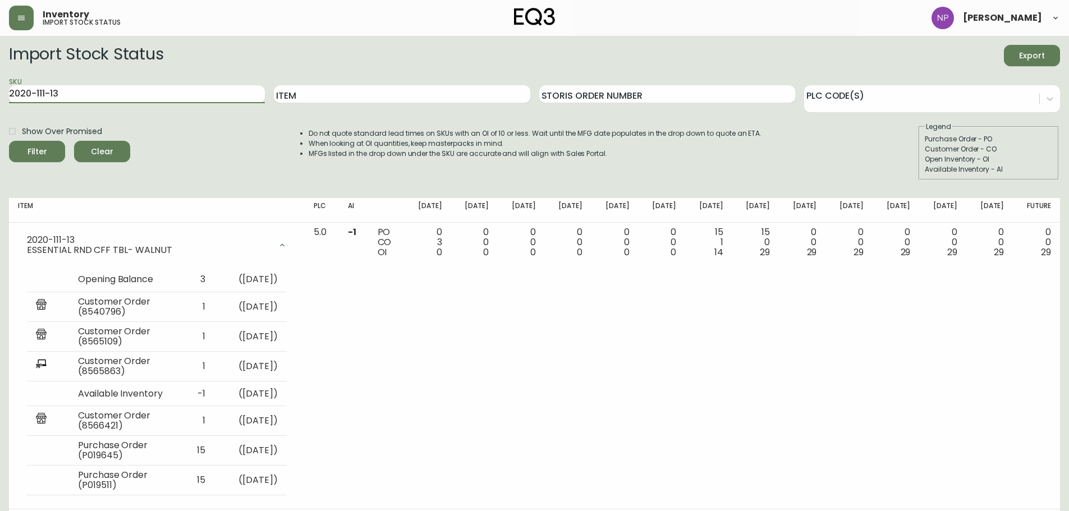
drag, startPoint x: 99, startPoint y: 95, endPoint x: 0, endPoint y: 56, distance: 107.1
click at [0, 56] on main "Import Stock Status Export SKU 2020-111-13 Item Storis Order Number PLC Code(s)…" at bounding box center [534, 285] width 1069 height 498
paste input "[PHONE_NUMBER]"
type input "[PHONE_NUMBER]"
click at [9, 141] on button "Filter" at bounding box center [37, 151] width 56 height 21
